Goal: Task Accomplishment & Management: Use online tool/utility

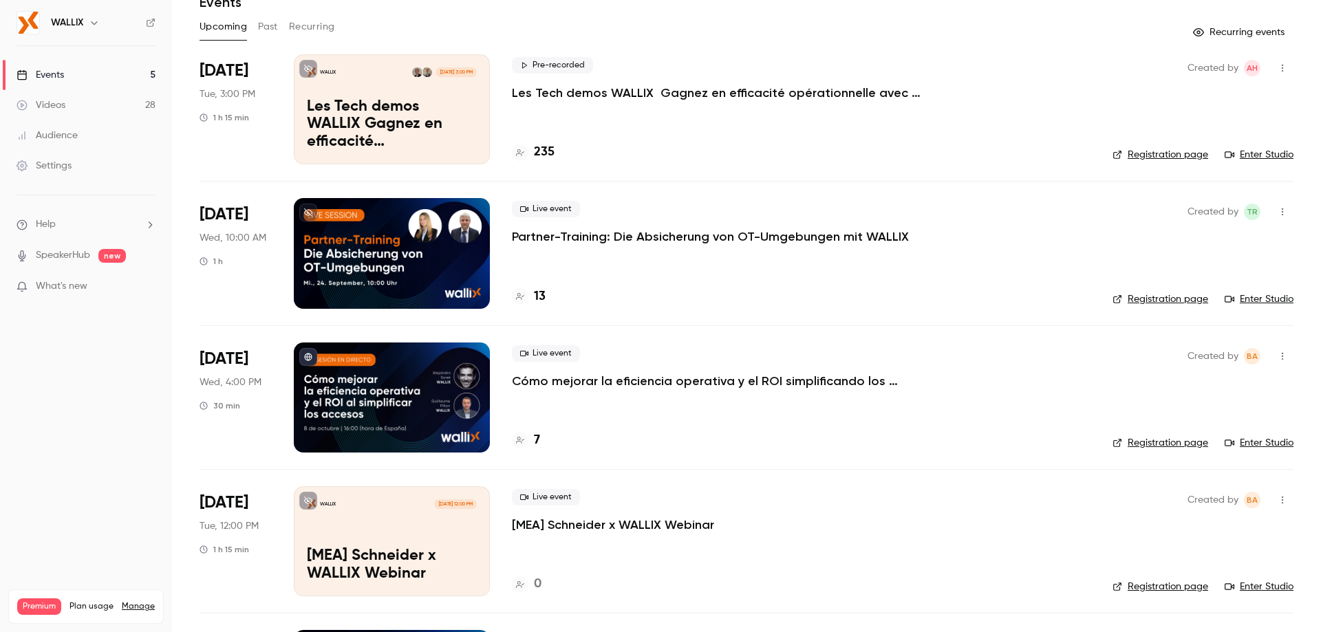
scroll to position [198, 0]
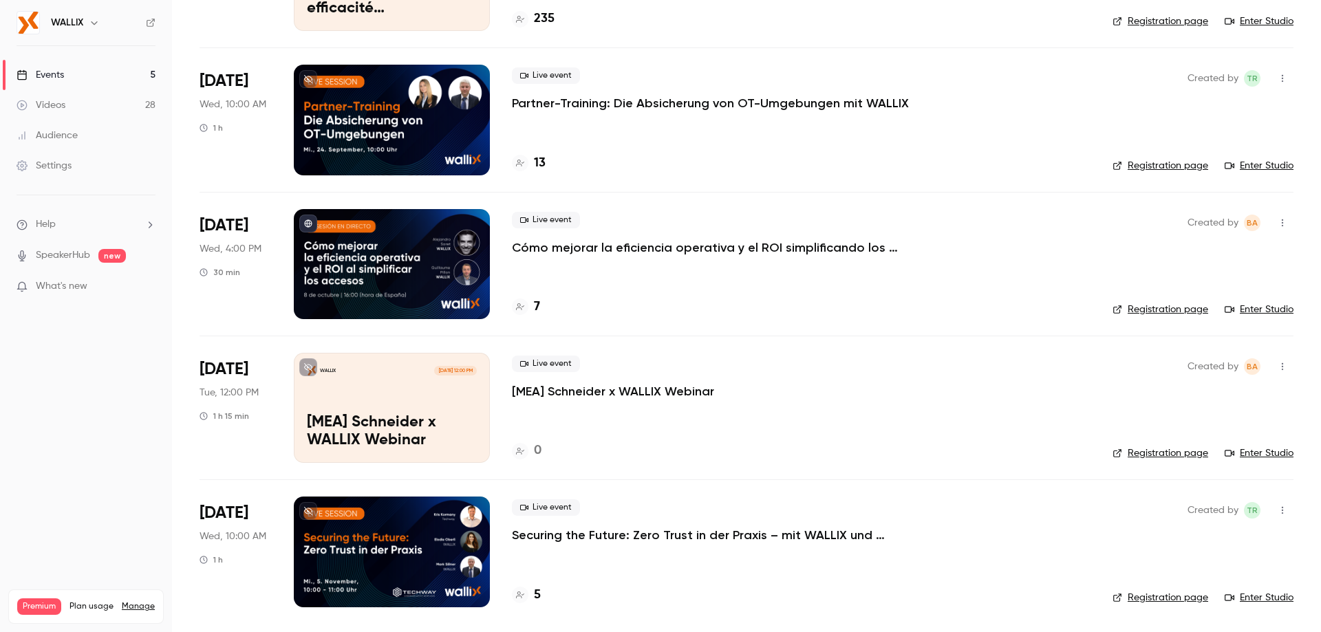
click at [434, 259] on div at bounding box center [392, 264] width 196 height 110
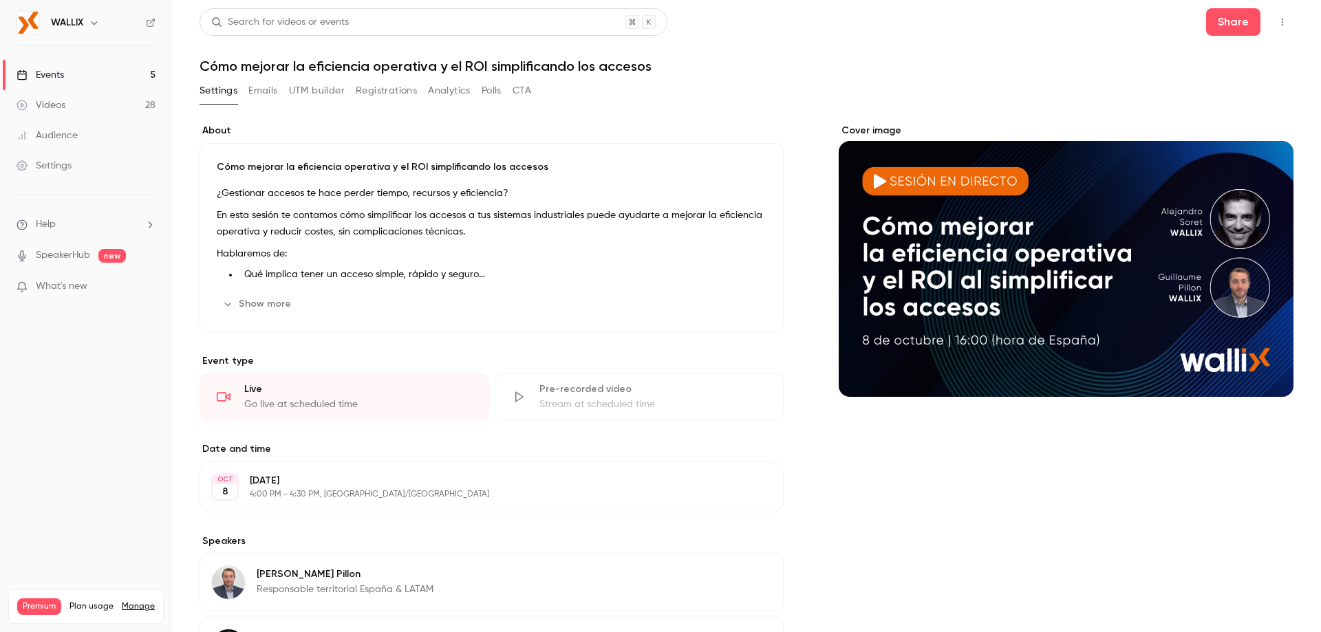
click at [333, 89] on button "UTM builder" at bounding box center [317, 91] width 56 height 22
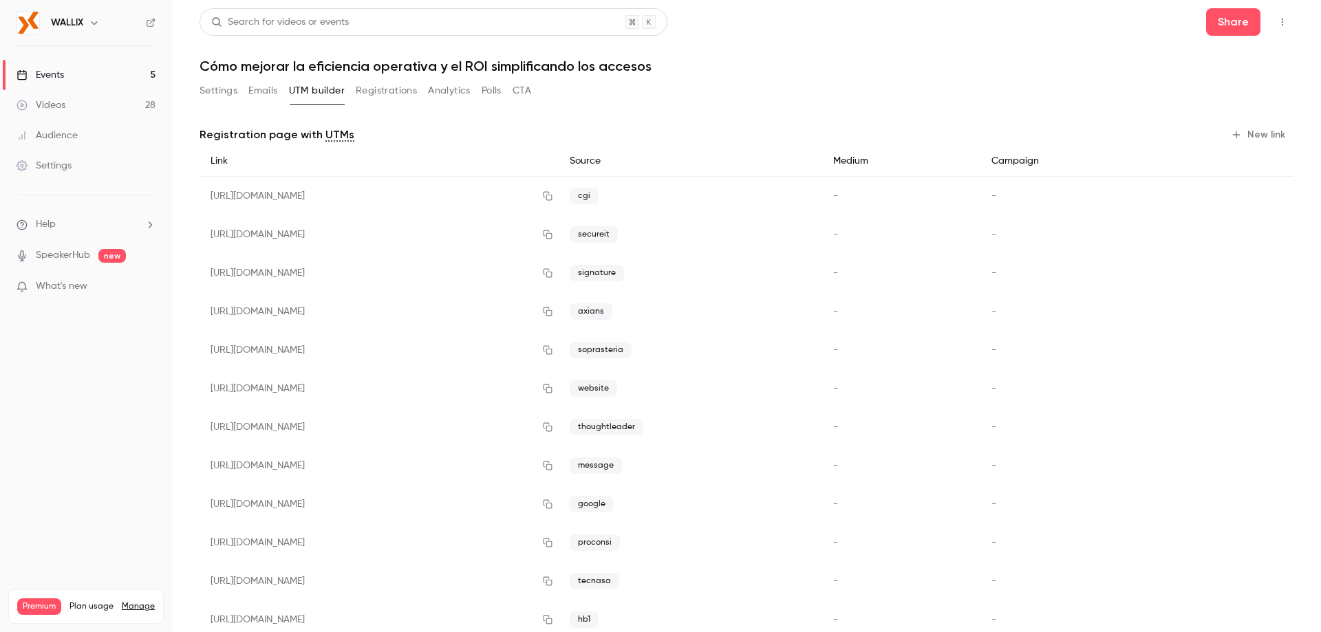
click at [1242, 134] on button "New link" at bounding box center [1260, 135] width 68 height 22
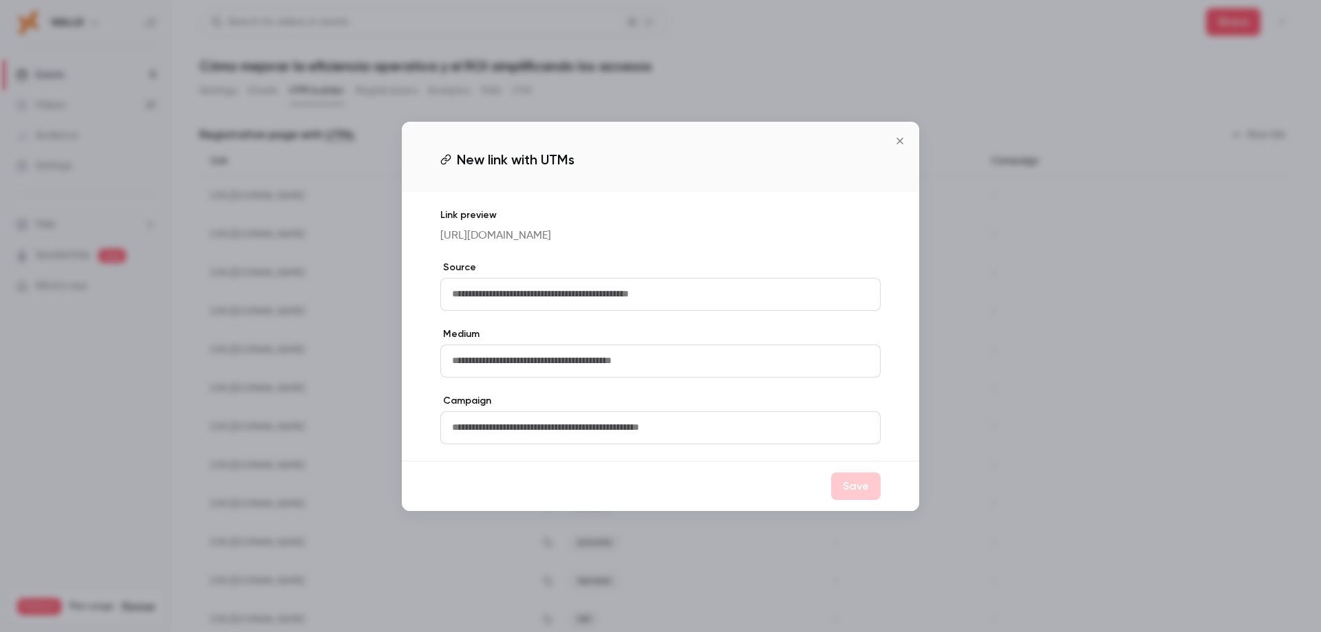
click at [626, 301] on input "text" at bounding box center [660, 294] width 440 height 33
type input "****"
click at [862, 496] on button "Save" at bounding box center [856, 487] width 50 height 28
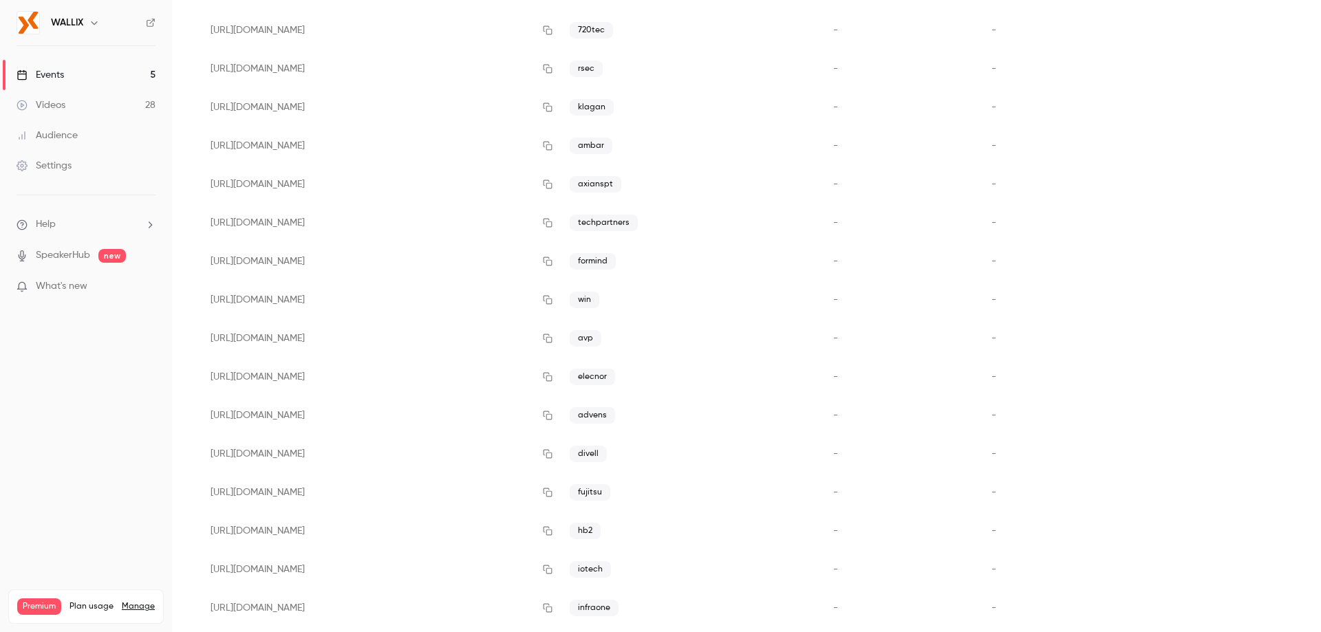
scroll to position [962, 0]
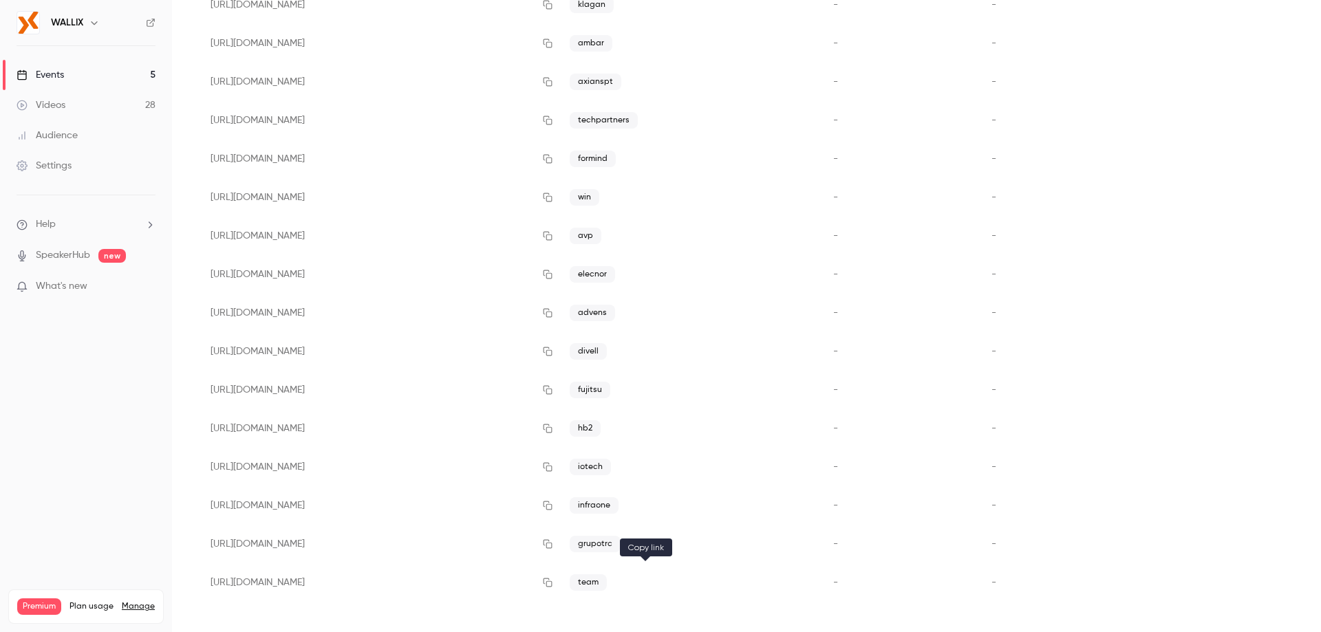
click at [553, 583] on icon "button" at bounding box center [547, 583] width 11 height 10
